Goal: Contribute content

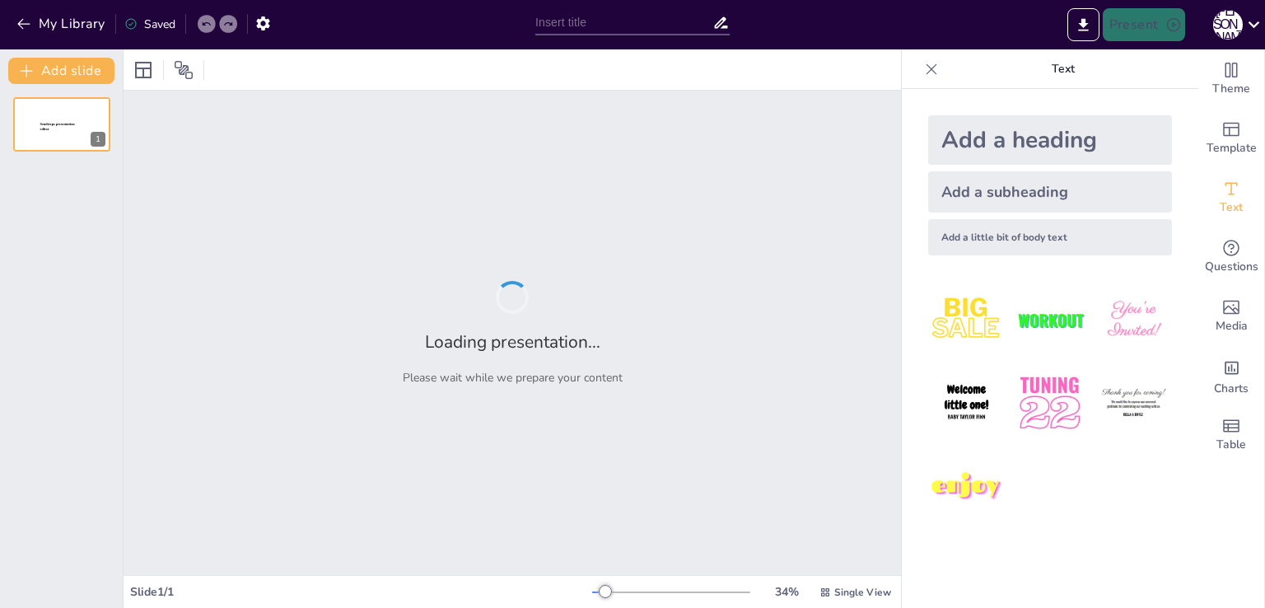
type input "Біологія: теми 1-2"
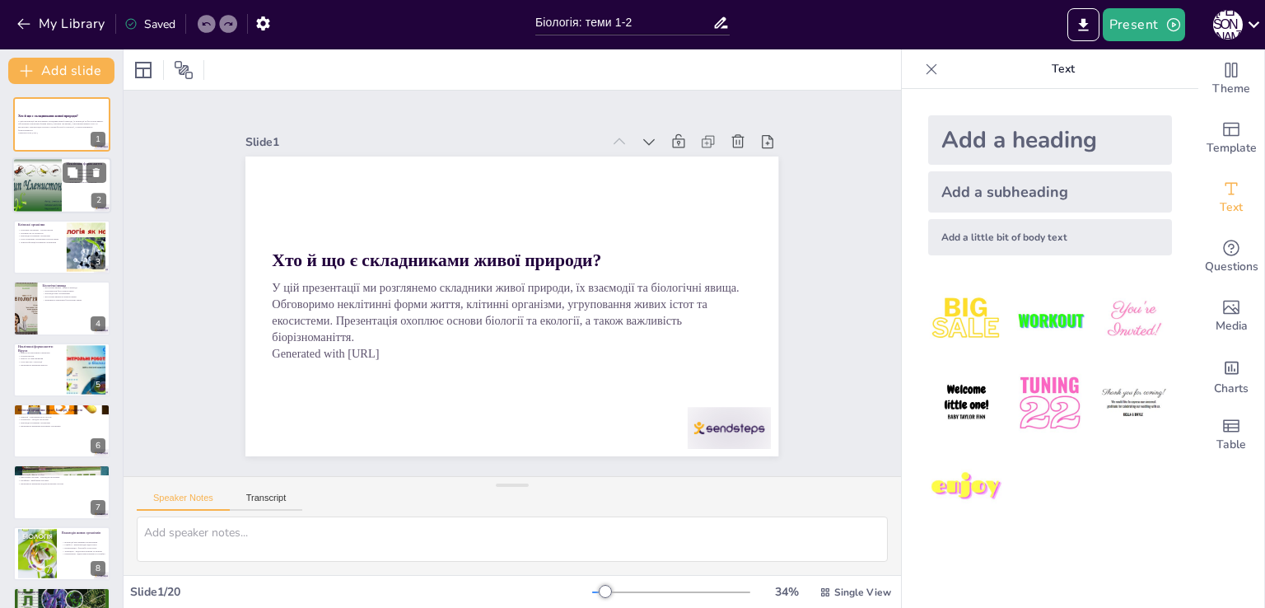
checkbox input "true"
click at [66, 185] on div at bounding box center [61, 186] width 99 height 56
type textarea "Loremi d sitametconse adipisc elits, doei temporinc utlaboreetd m aliquaen admi…"
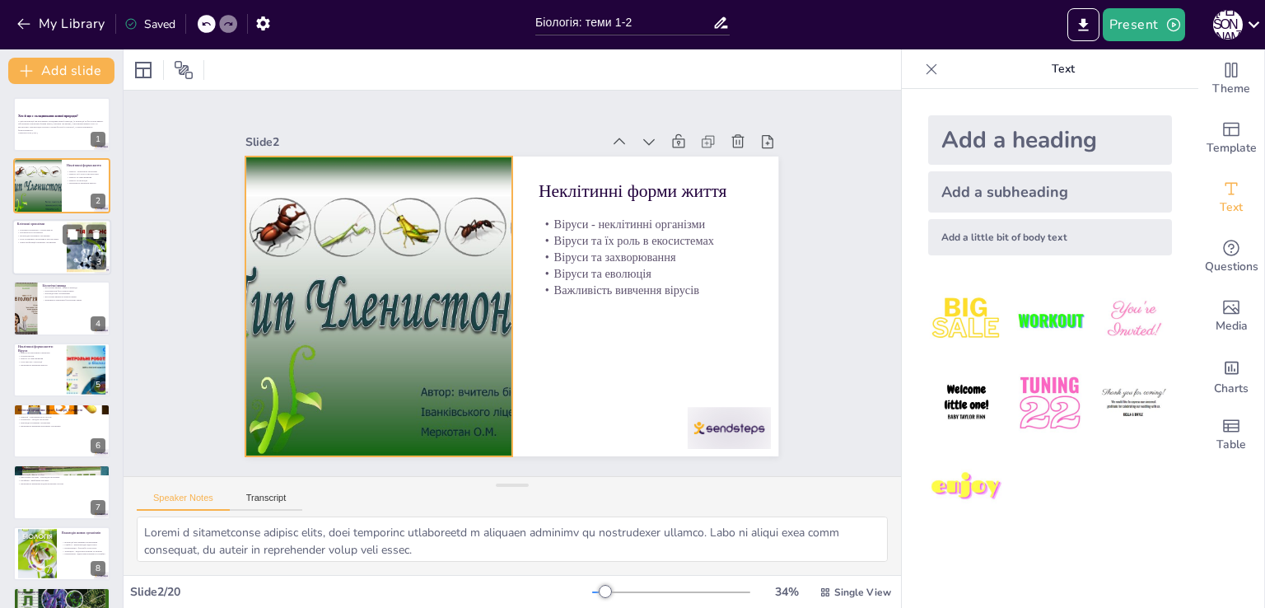
checkbox input "true"
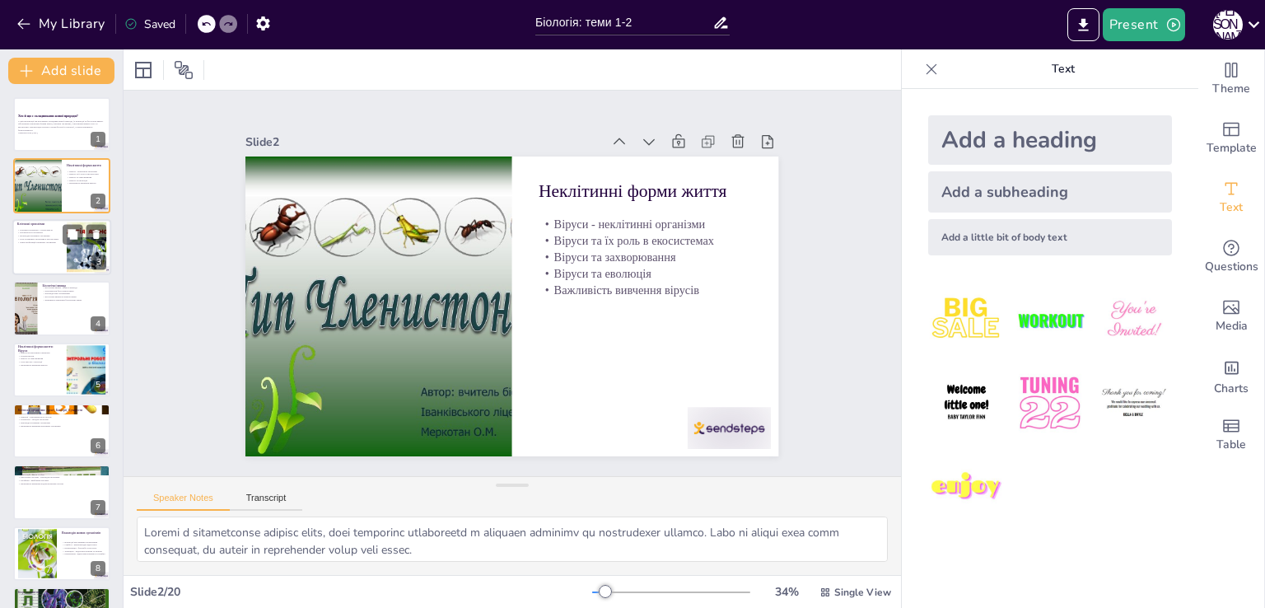
click at [79, 256] on div at bounding box center [86, 247] width 89 height 50
type textarea "Loremips dolorsita c adipisc elits do Eiusm. Temp incididuntu l etdolo, mag ali…"
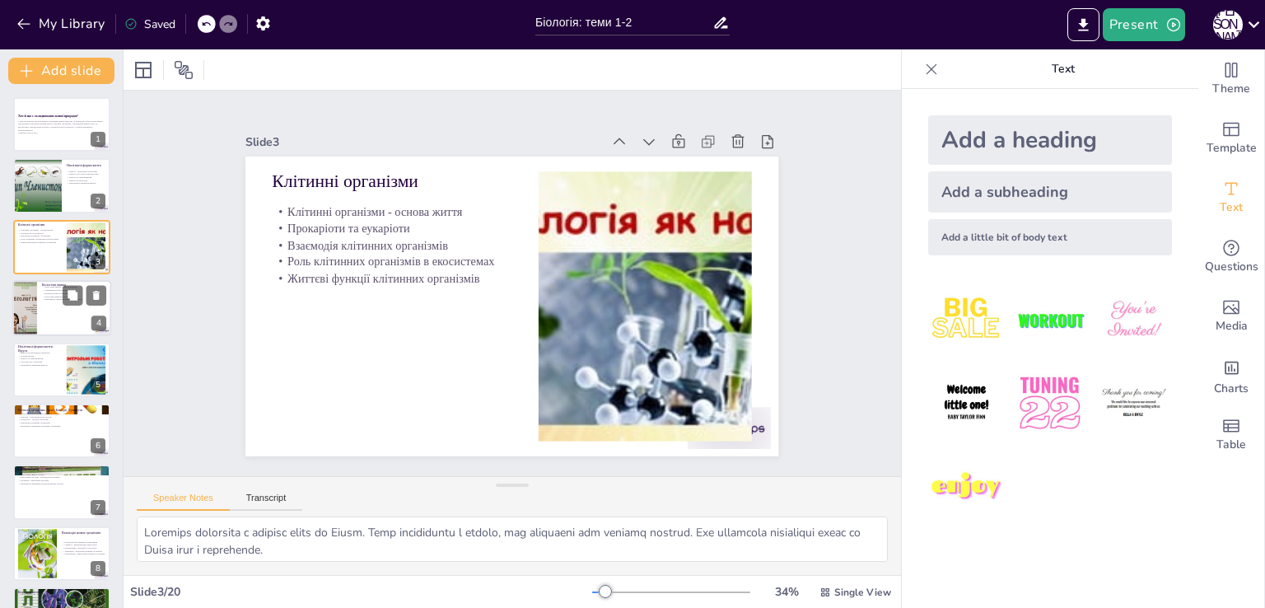
checkbox input "true"
click at [21, 314] on div at bounding box center [24, 308] width 42 height 56
type textarea "Loremipsum dolor s ametcon, ad elitseddoeiu t incid utlabor. Etdo magnaaliq eni…"
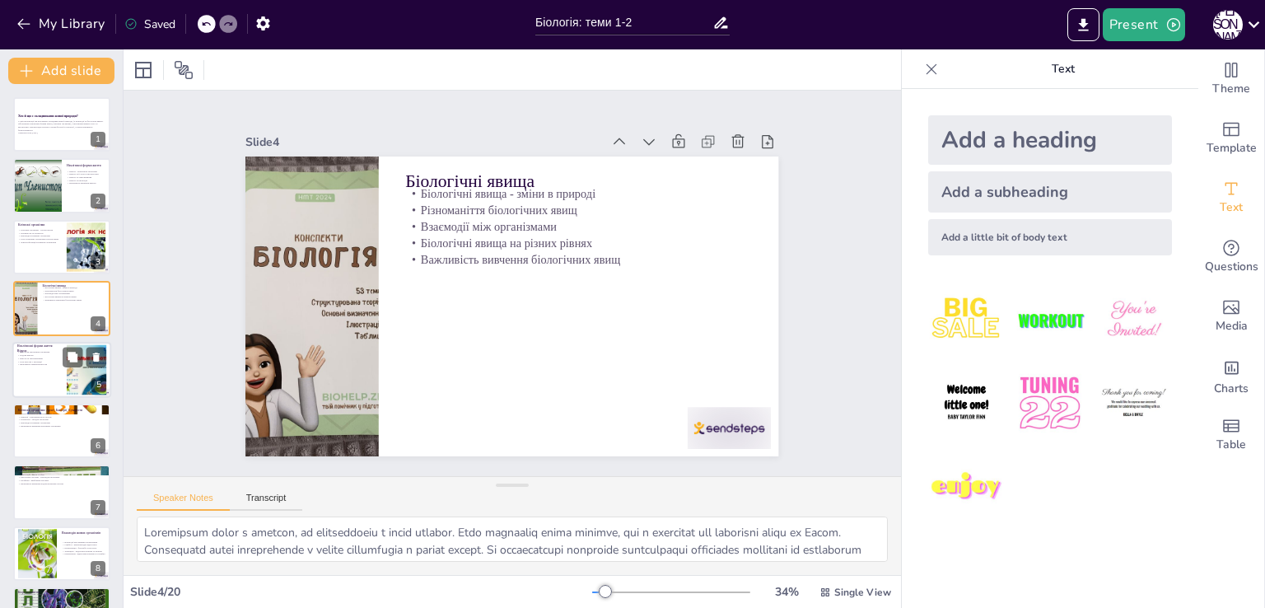
checkbox input "true"
click at [44, 386] on div at bounding box center [61, 370] width 99 height 56
type textarea "Loremi d sitametco adipiscinge sedd eiusm. Temp in utlab etdolorem aliquaeni a …"
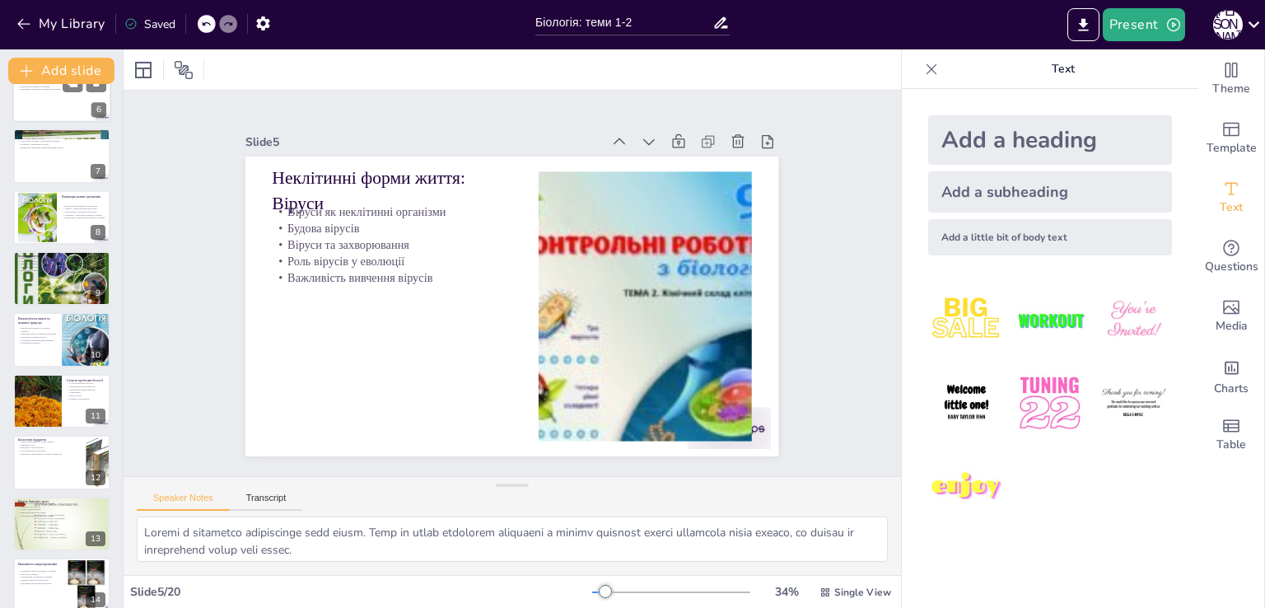
scroll to position [353, 0]
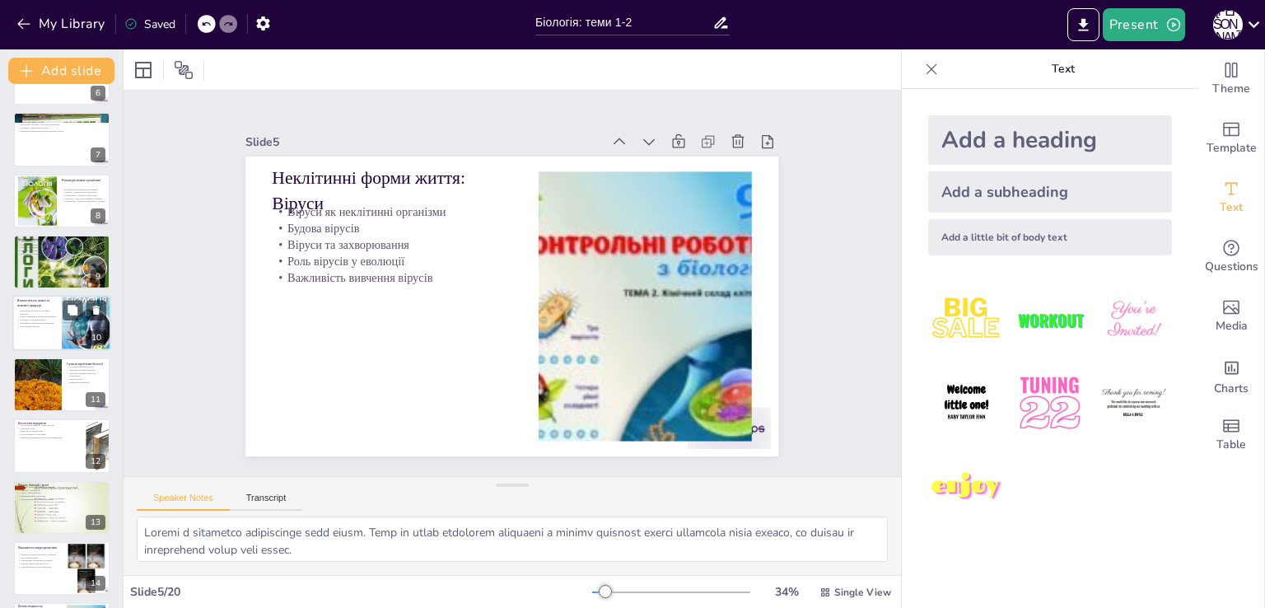
checkbox input "true"
click at [56, 334] on div at bounding box center [61, 324] width 99 height 56
type textarea "Loremips'dolo sitam co adipisc elitsed d eiusmod tem incididun utlab et Dolor. …"
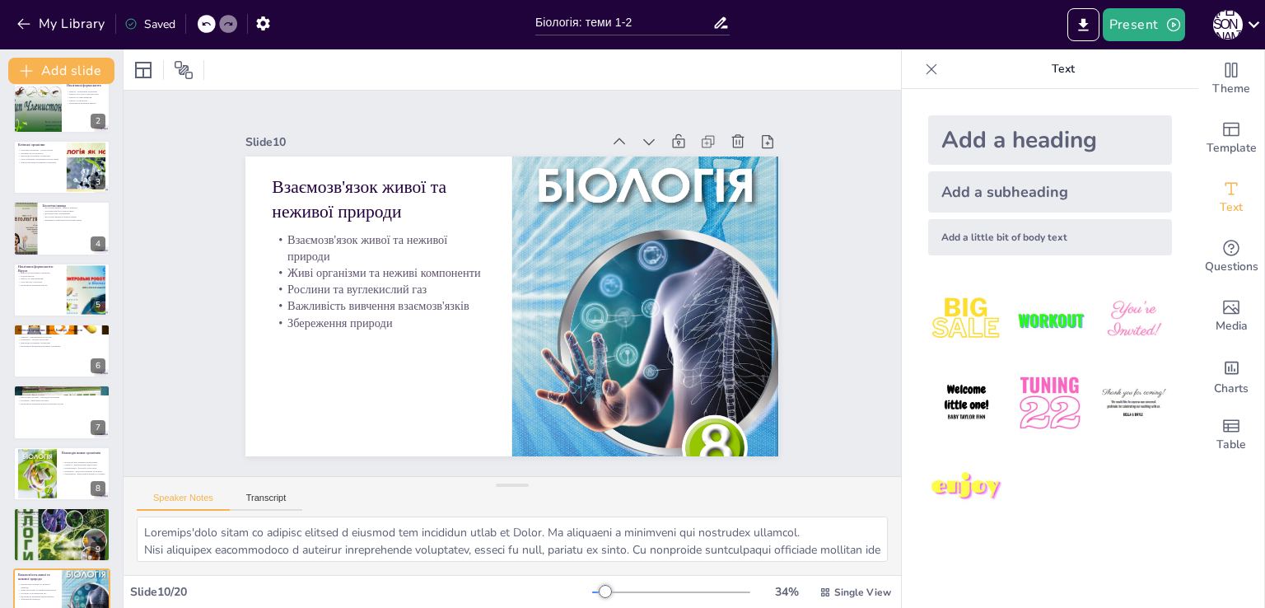
scroll to position [0, 0]
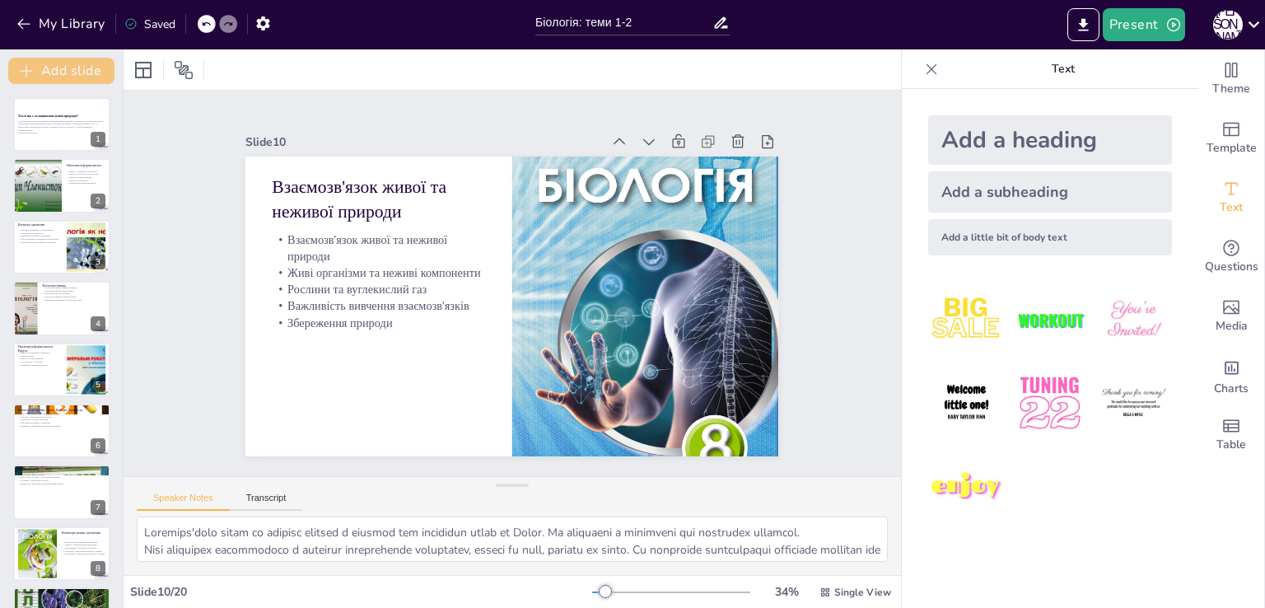
checkbox input "true"
click at [18, 32] on button "My Library" at bounding box center [62, 24] width 100 height 26
